Goal: Find specific page/section: Find specific page/section

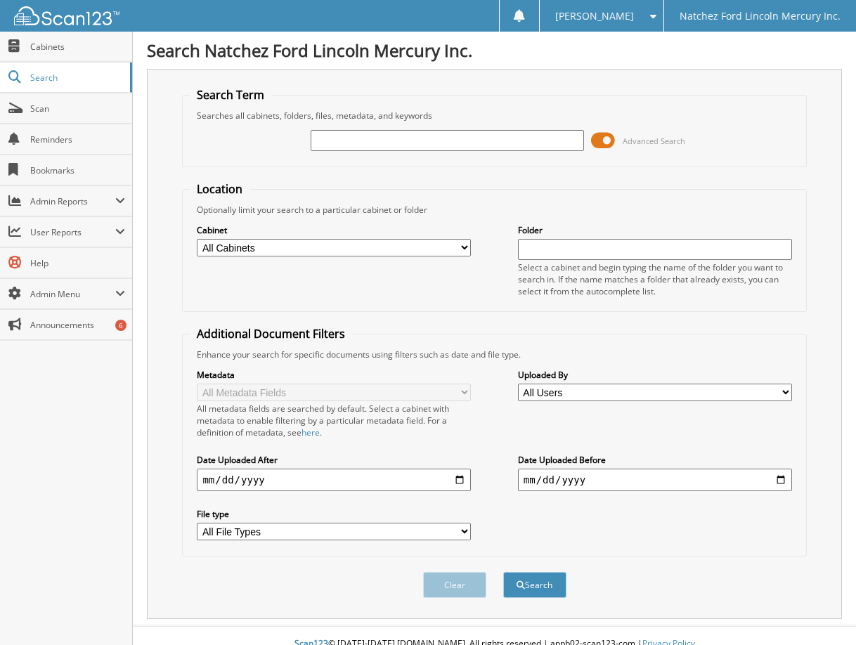
click at [353, 136] on input "text" at bounding box center [448, 140] width 274 height 21
type input "405192"
click at [503, 572] on button "Search" at bounding box center [534, 585] width 63 height 26
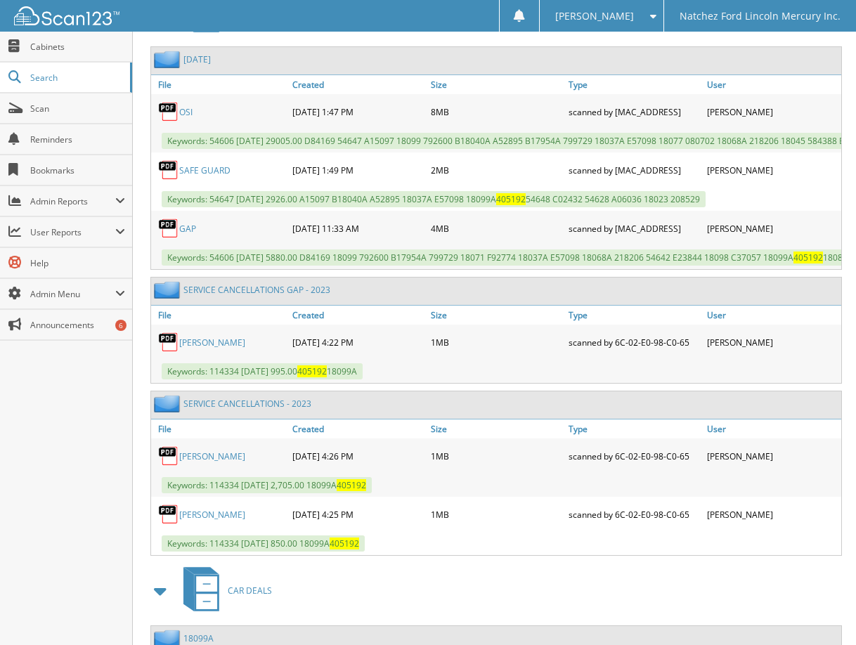
scroll to position [703, 0]
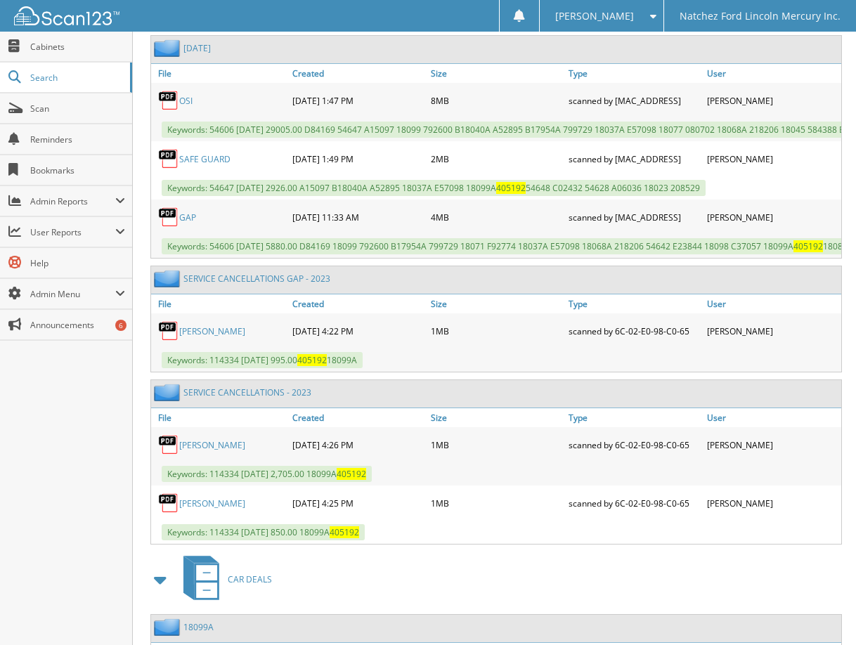
click at [212, 337] on link "[PERSON_NAME]" at bounding box center [212, 331] width 66 height 12
